Goal: Task Accomplishment & Management: Manage account settings

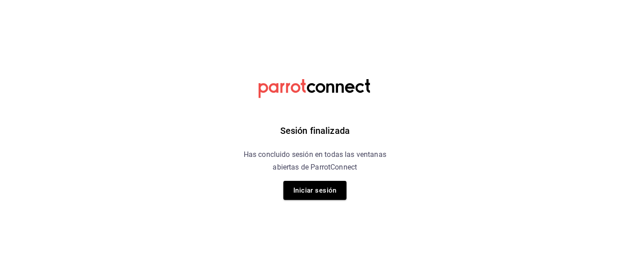
click at [306, 188] on button "Iniciar sesión" at bounding box center [315, 190] width 63 height 19
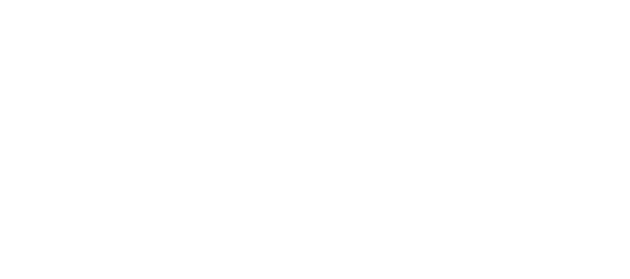
click at [313, 0] on html at bounding box center [315, 0] width 630 height 0
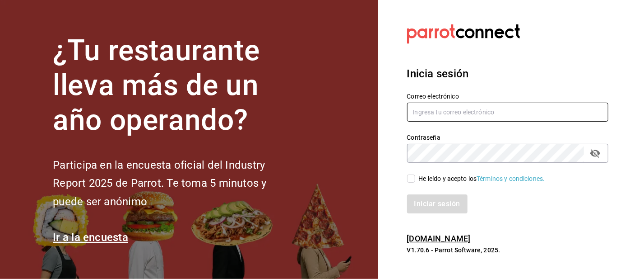
click at [422, 121] on input "text" at bounding box center [508, 112] width 202 height 19
type input "[EMAIL_ADDRESS][DOMAIN_NAME]"
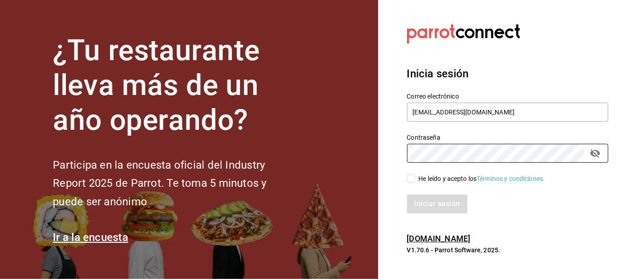
click at [420, 183] on div "He leído y acepto los Términos y condiciones." at bounding box center [482, 178] width 126 height 9
click at [415, 182] on input "He leído y acepto los Términos y condiciones." at bounding box center [411, 178] width 8 height 8
checkbox input "true"
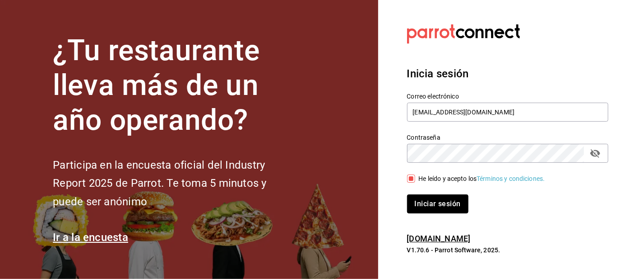
click at [421, 213] on button "Iniciar sesión" at bounding box center [437, 203] width 61 height 19
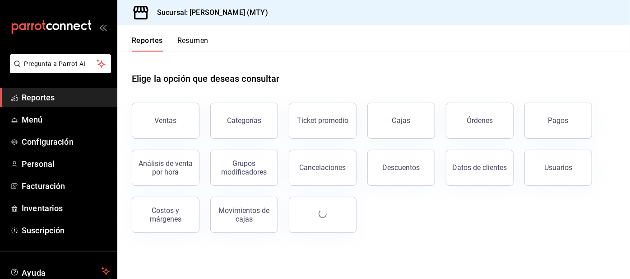
click at [184, 48] on button "Resumen" at bounding box center [192, 43] width 31 height 15
click at [193, 43] on html "Pregunta a Parrot AI Reportes Menú Configuración Personal Facturación Inventari…" at bounding box center [315, 139] width 630 height 279
click at [182, 44] on html "Pregunta a Parrot AI Reportes Menú Configuración Personal Facturación Inventari…" at bounding box center [315, 139] width 630 height 279
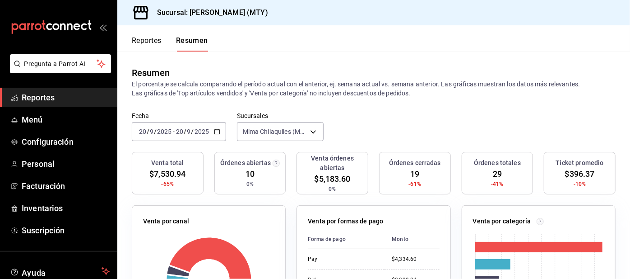
click at [54, 149] on link "Configuración" at bounding box center [58, 141] width 117 height 19
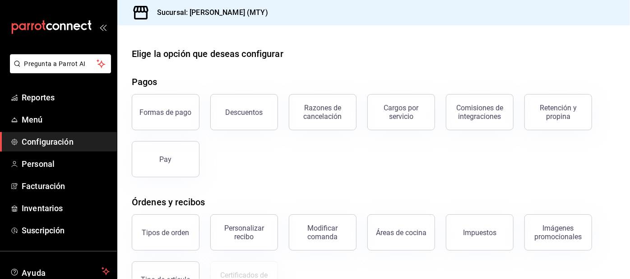
click at [546, 119] on button "Retención y propina" at bounding box center [559, 112] width 68 height 36
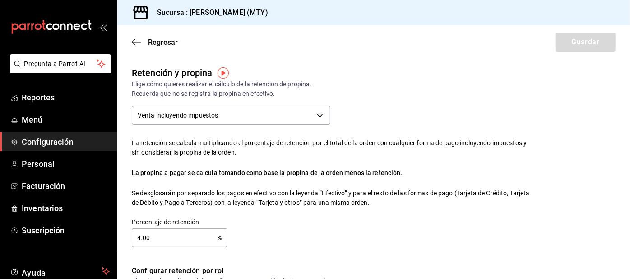
checkbox input "true"
click at [44, 96] on span "Reportes" at bounding box center [66, 97] width 88 height 12
